Goal: Download file/media

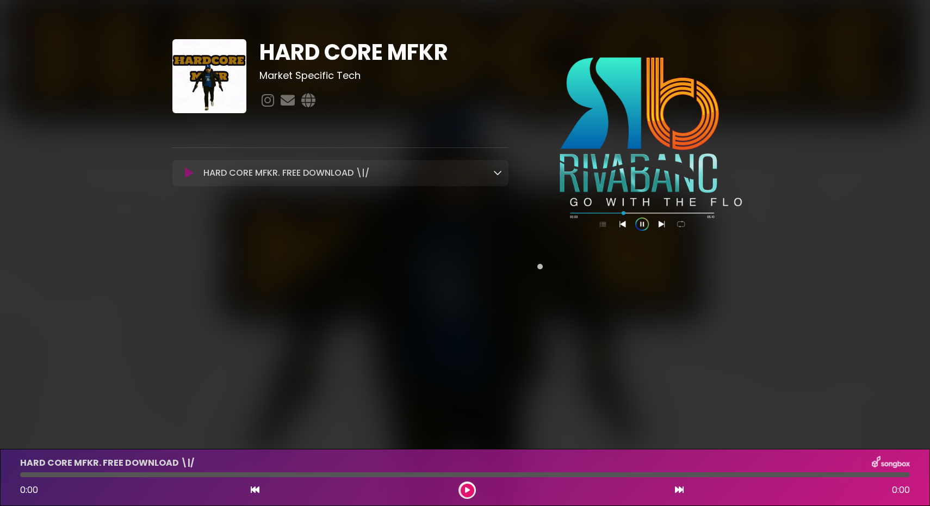
click at [189, 173] on icon at bounding box center [189, 172] width 8 height 11
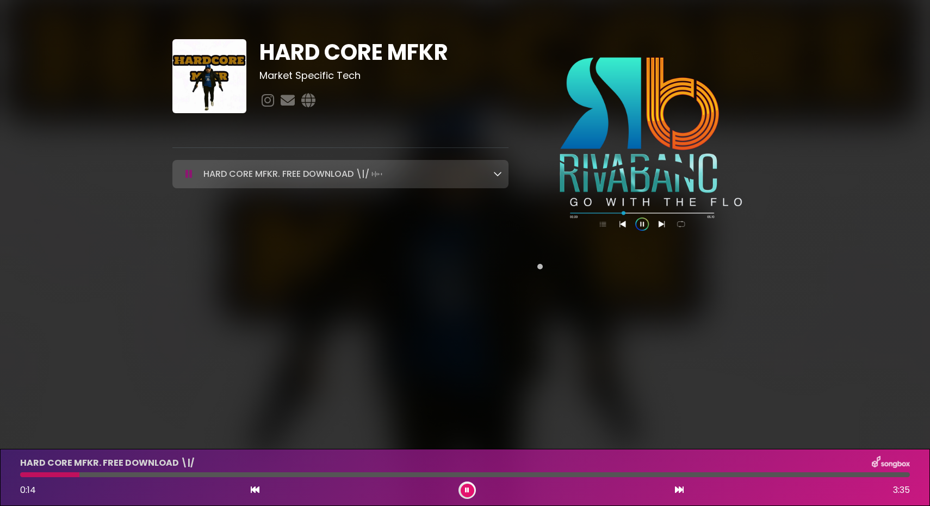
click at [499, 175] on icon at bounding box center [497, 173] width 9 height 9
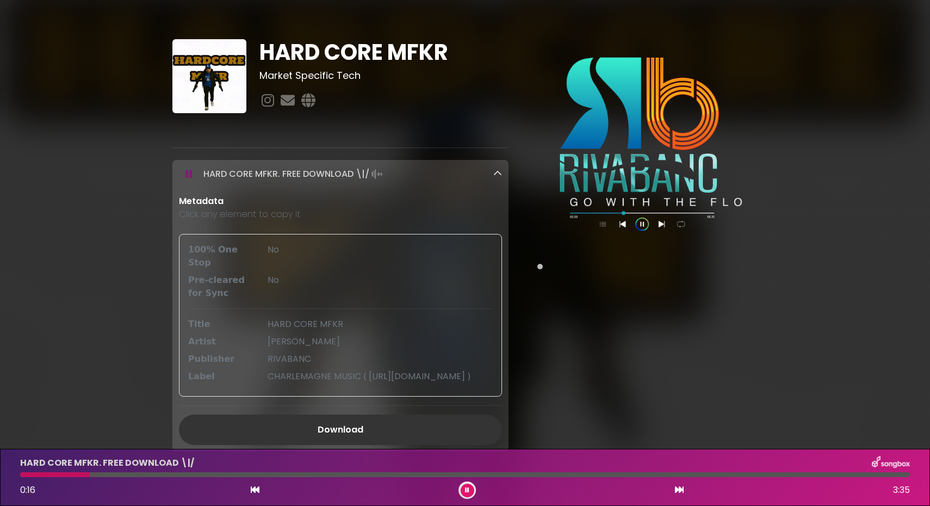
scroll to position [73, 0]
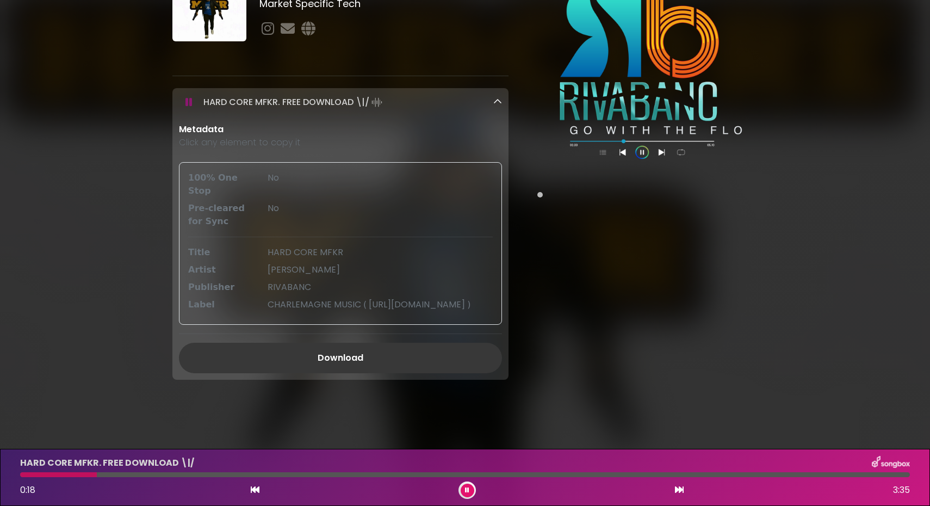
click at [336, 361] on link "Download" at bounding box center [340, 357] width 323 height 30
click at [464, 489] on button at bounding box center [467, 490] width 14 height 14
click at [493, 102] on icon at bounding box center [497, 101] width 9 height 9
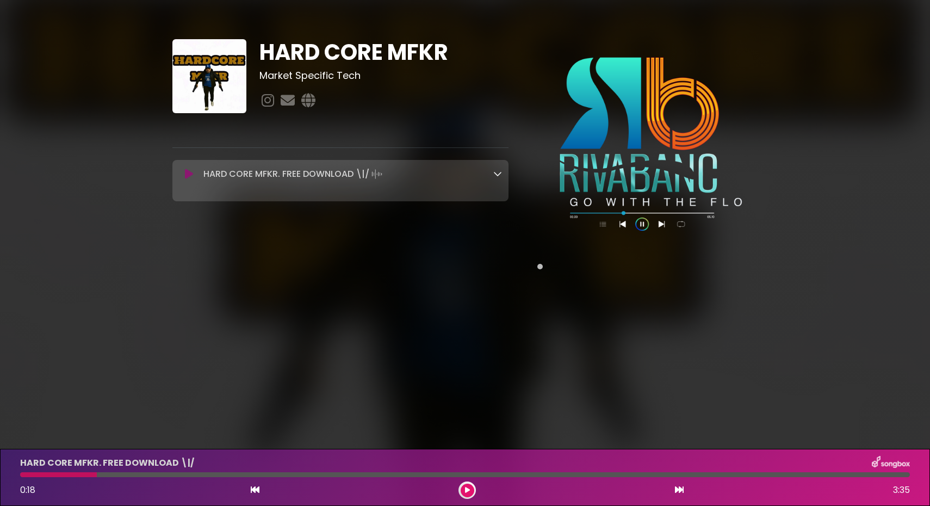
scroll to position [0, 0]
click at [186, 173] on icon at bounding box center [189, 174] width 8 height 11
